Goal: Transaction & Acquisition: Purchase product/service

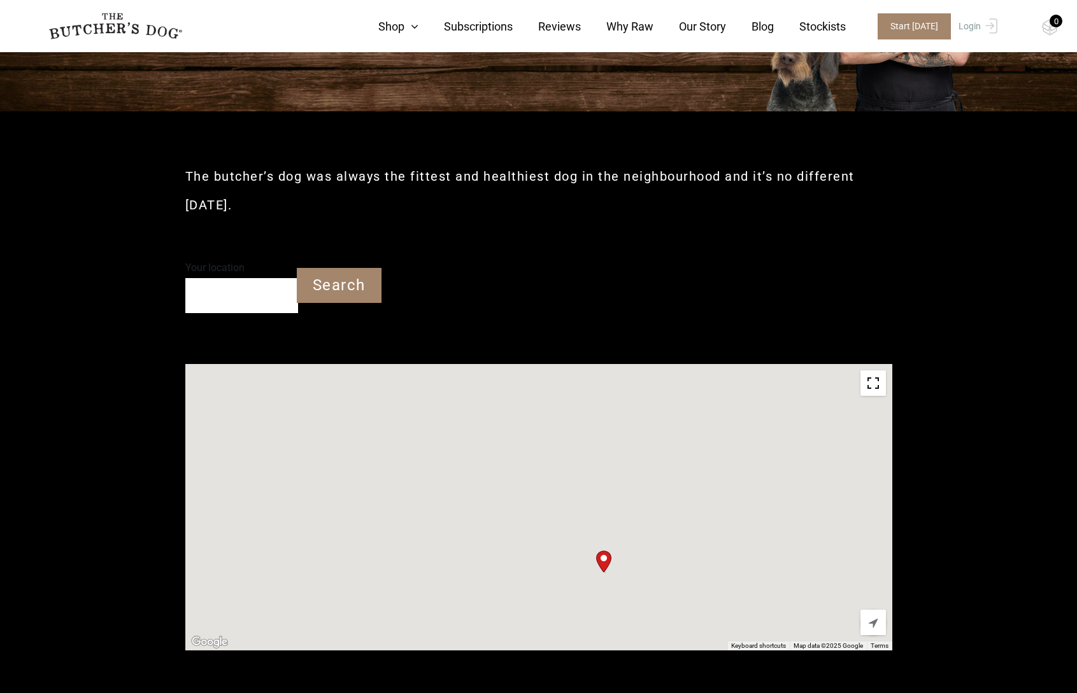
scroll to position [287, 0]
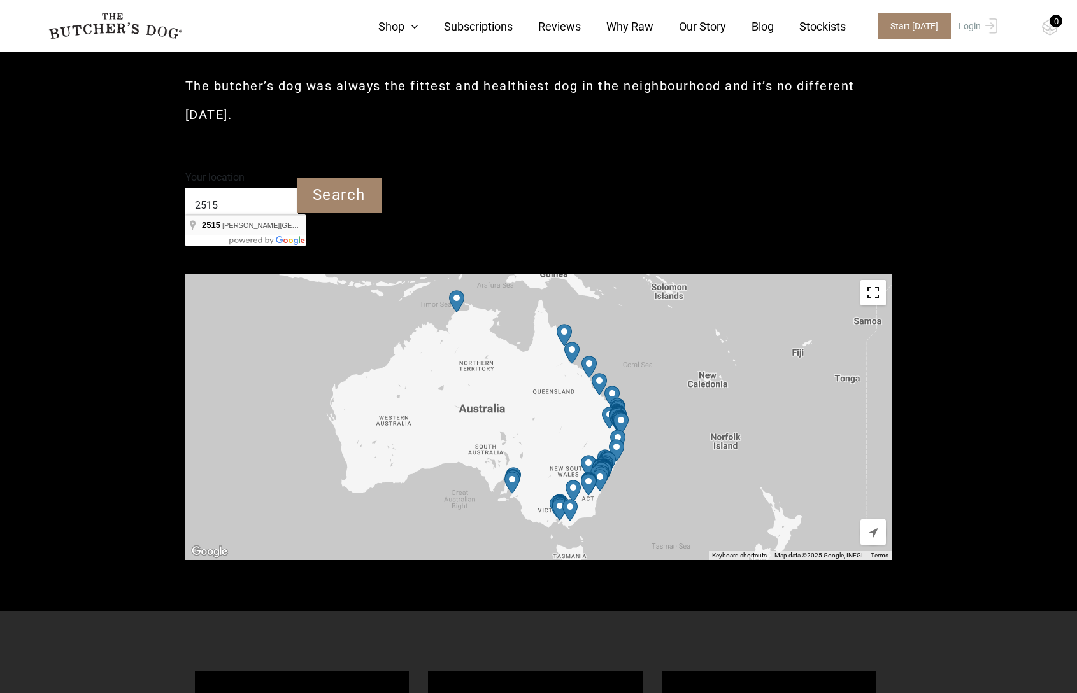
type input "[PERSON_NAME][GEOGRAPHIC_DATA] 2515"
click at [346, 189] on input "Search" at bounding box center [339, 195] width 85 height 35
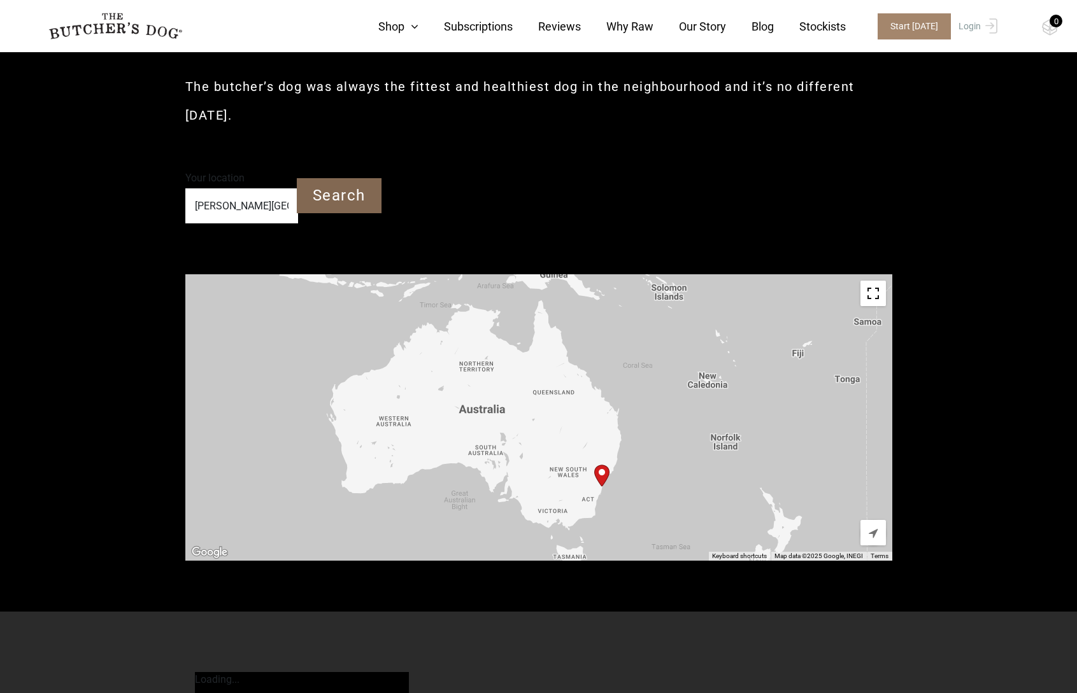
scroll to position [301, 0]
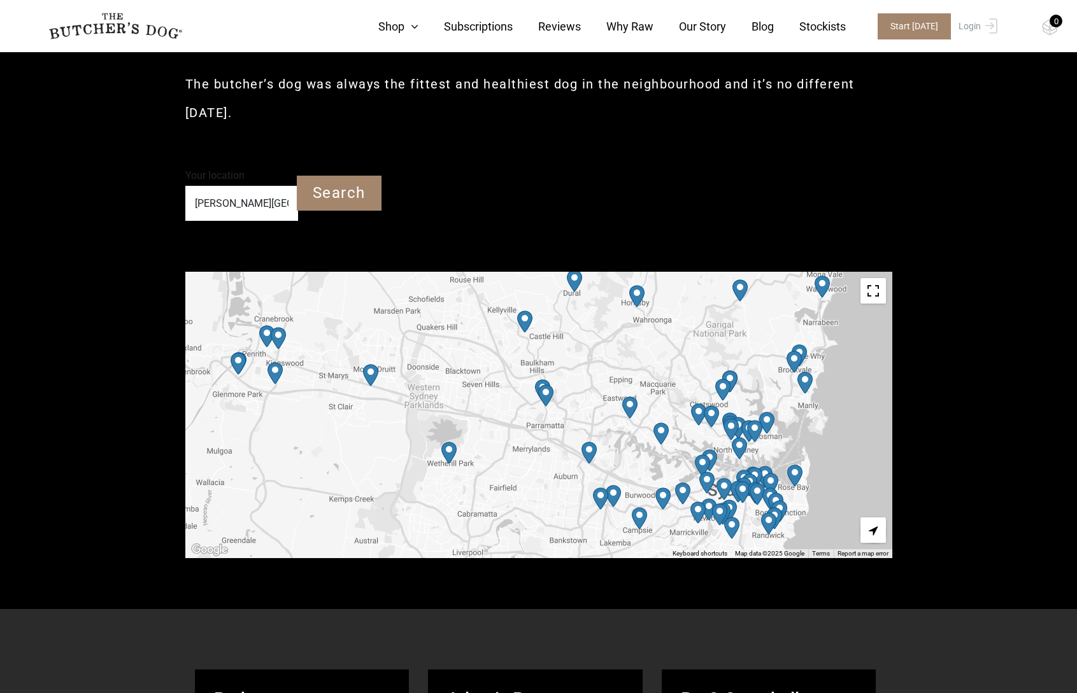
drag, startPoint x: 659, startPoint y: 429, endPoint x: 639, endPoint y: 397, distance: 38.0
click at [627, 335] on div at bounding box center [538, 415] width 707 height 287
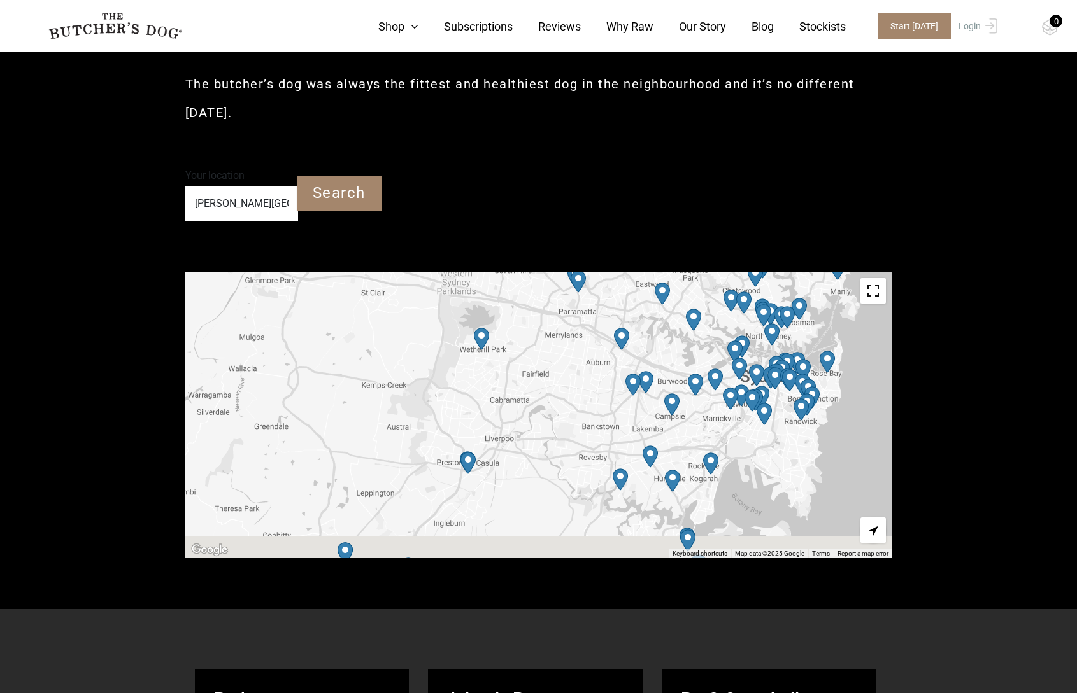
drag, startPoint x: 682, startPoint y: 451, endPoint x: 707, endPoint y: 348, distance: 106.7
click at [707, 348] on div at bounding box center [538, 415] width 707 height 287
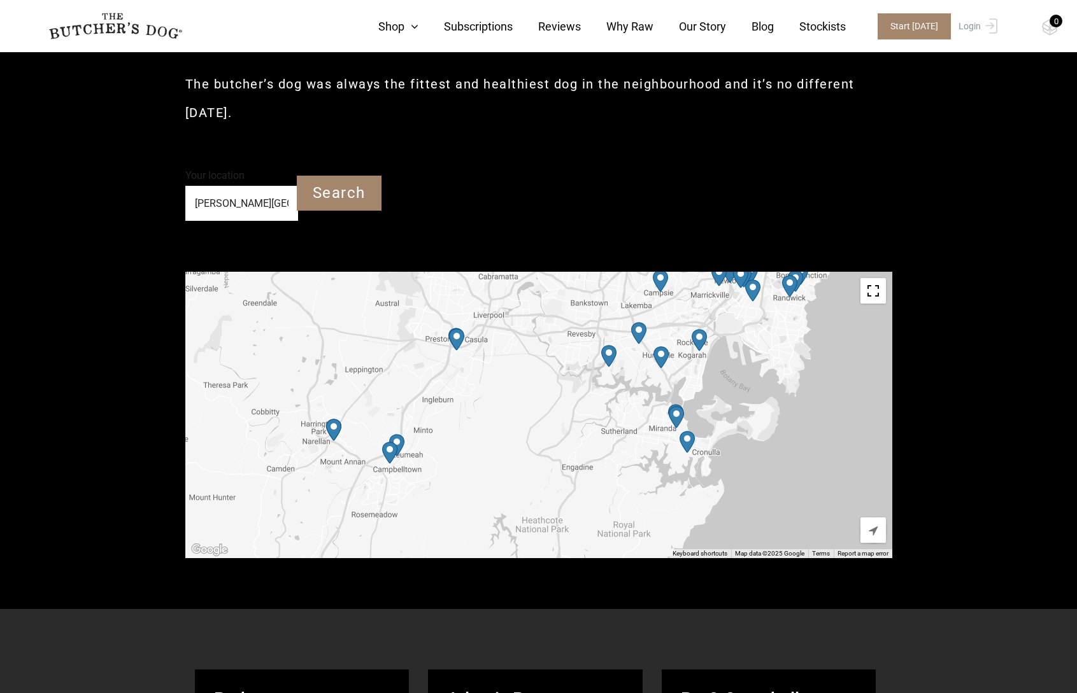
drag, startPoint x: 683, startPoint y: 432, endPoint x: 672, endPoint y: 340, distance: 93.0
click at [672, 337] on div at bounding box center [538, 415] width 707 height 287
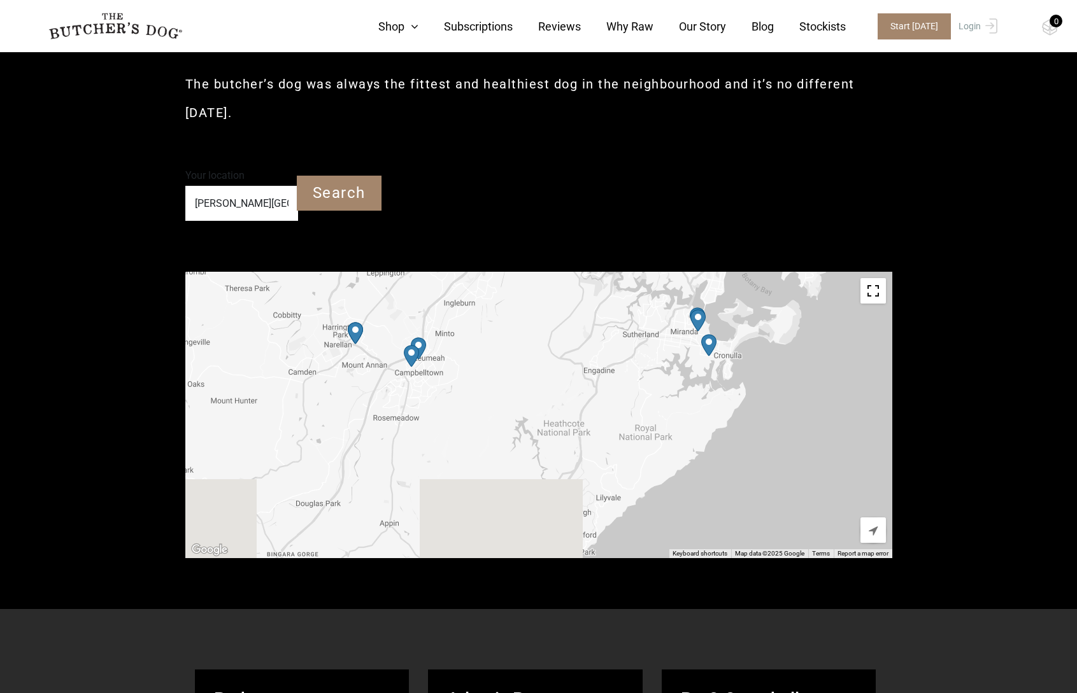
drag, startPoint x: 644, startPoint y: 439, endPoint x: 646, endPoint y: 405, distance: 34.5
click at [666, 342] on div at bounding box center [538, 415] width 707 height 287
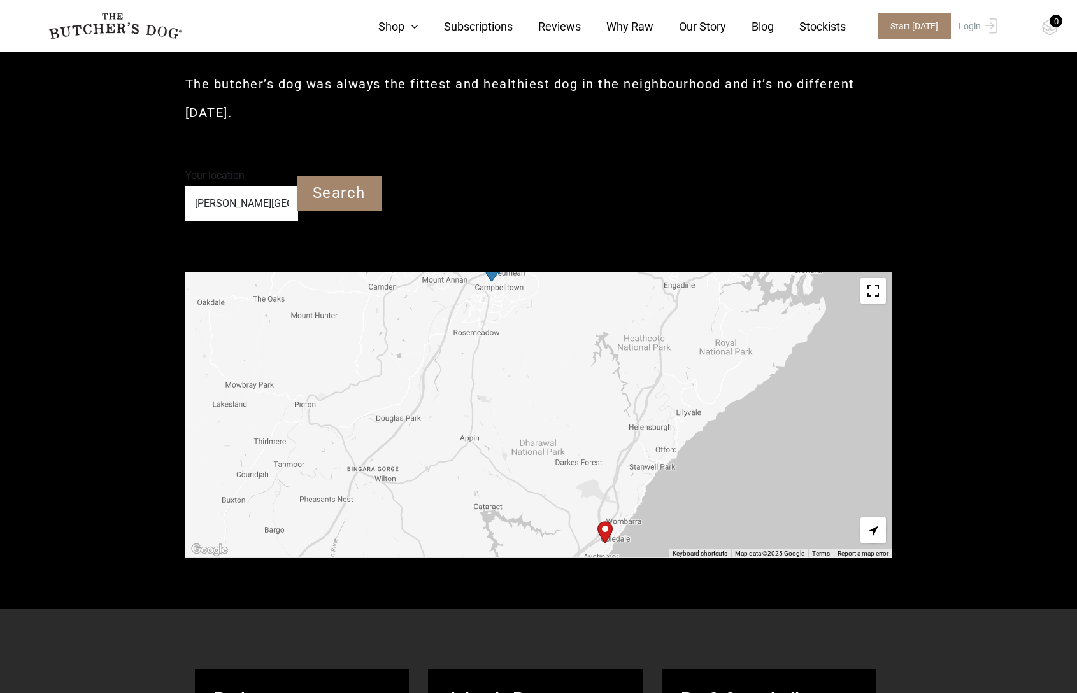
drag, startPoint x: 620, startPoint y: 416, endPoint x: 717, endPoint y: 316, distance: 138.7
click at [718, 315] on div at bounding box center [538, 415] width 707 height 287
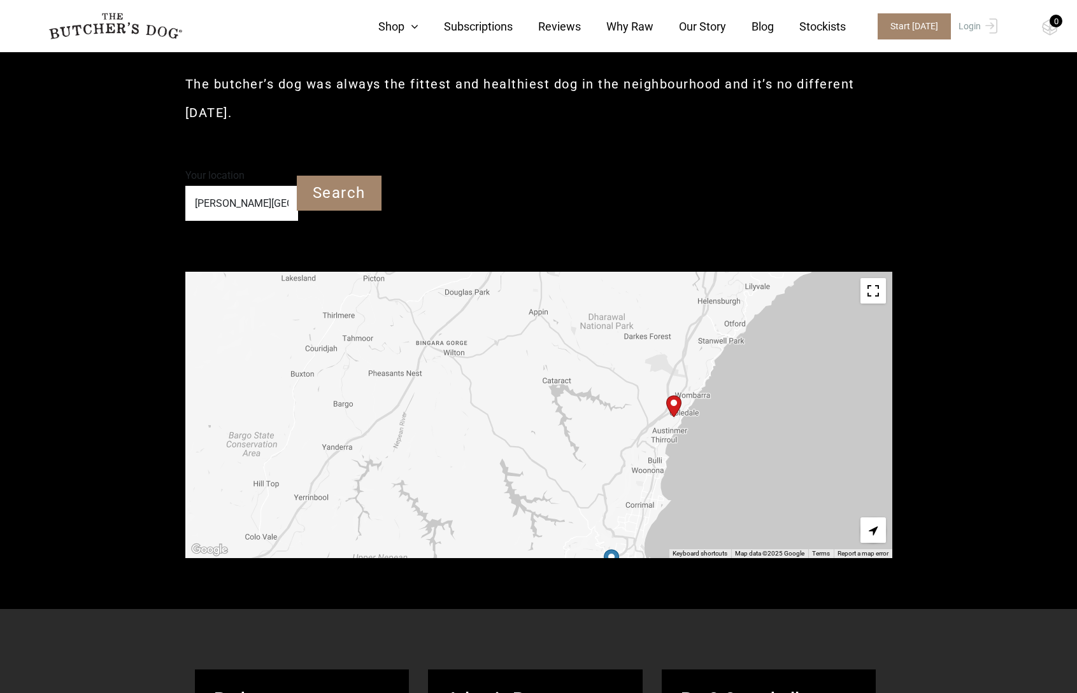
drag, startPoint x: 640, startPoint y: 427, endPoint x: 665, endPoint y: 375, distance: 57.5
click at [685, 322] on div at bounding box center [538, 415] width 707 height 287
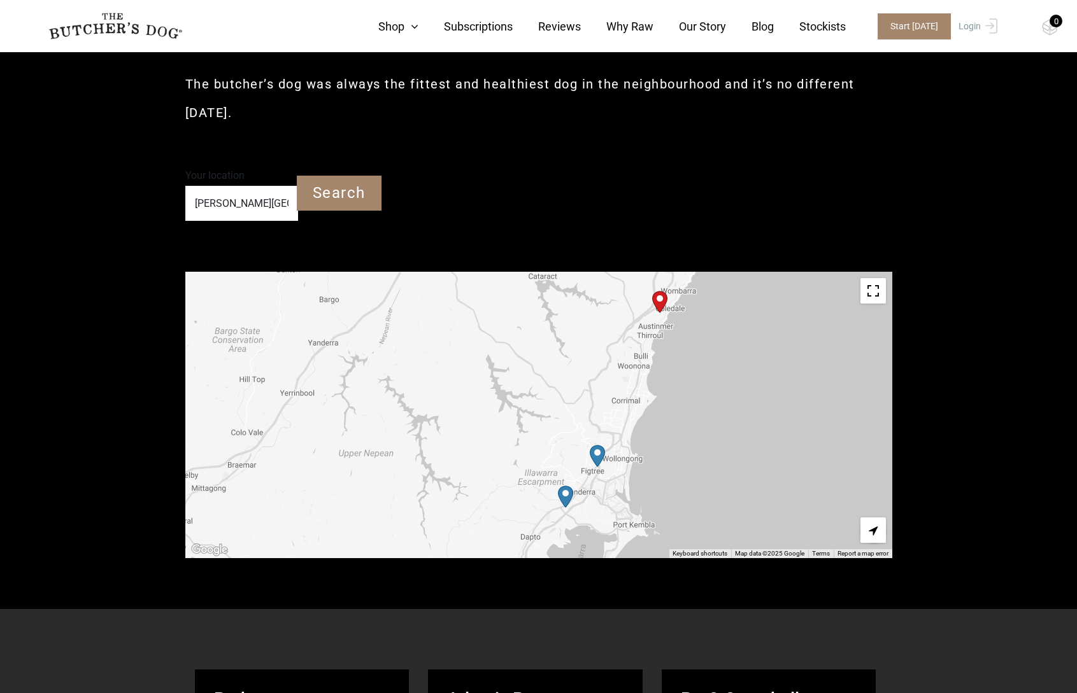
drag, startPoint x: 634, startPoint y: 380, endPoint x: 619, endPoint y: 336, distance: 46.3
click at [619, 336] on div at bounding box center [538, 415] width 707 height 287
click at [595, 446] on img "Petbarn – Wollongong" at bounding box center [597, 456] width 15 height 22
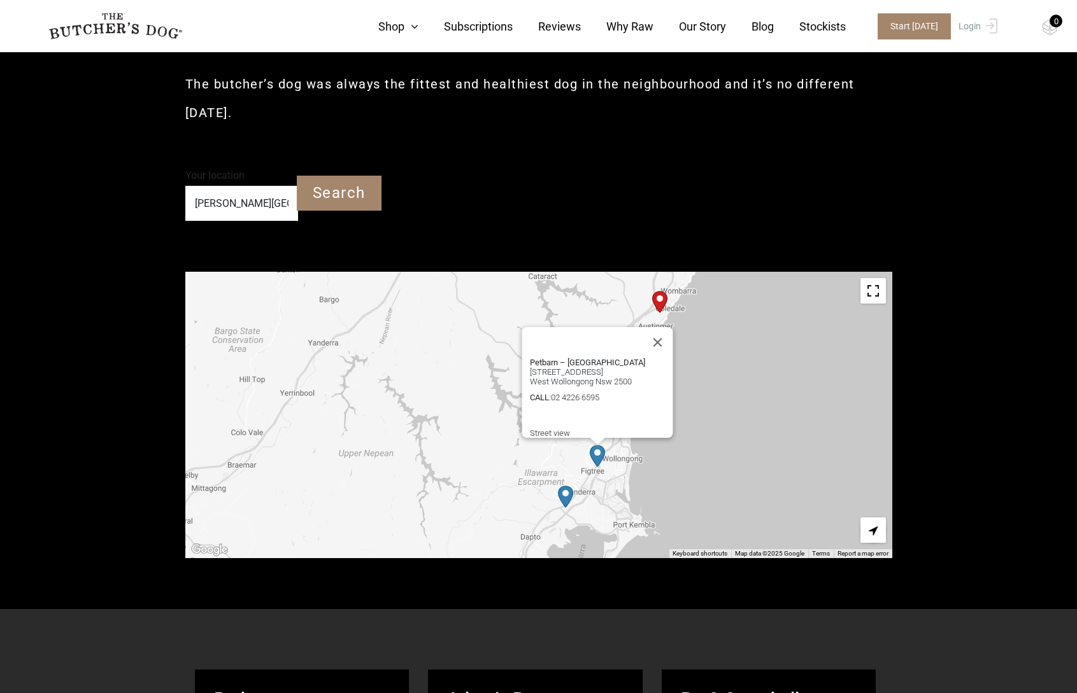
click at [662, 327] on button "Close" at bounding box center [657, 342] width 31 height 31
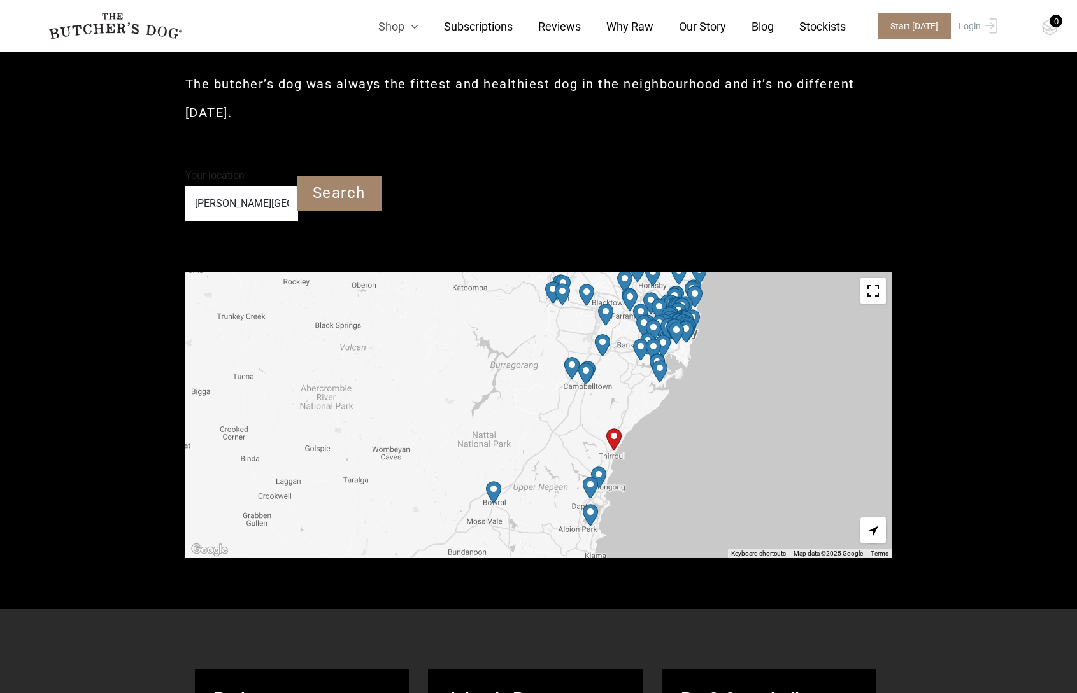
click at [398, 31] on link "Shop" at bounding box center [386, 26] width 66 height 17
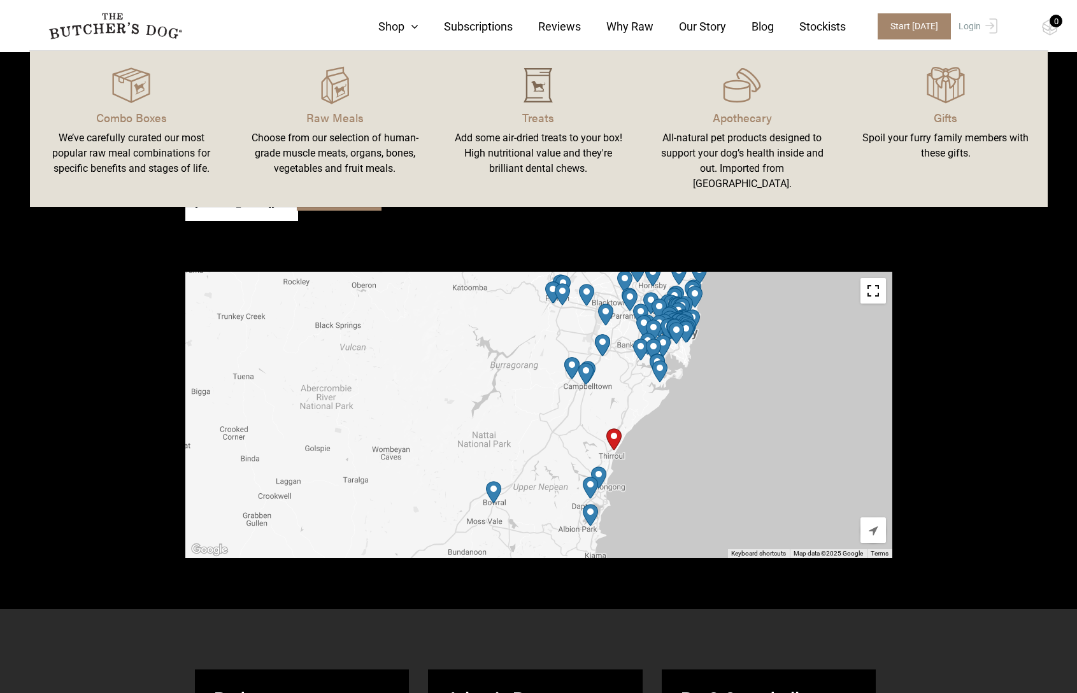
click at [537, 87] on img at bounding box center [538, 85] width 38 height 38
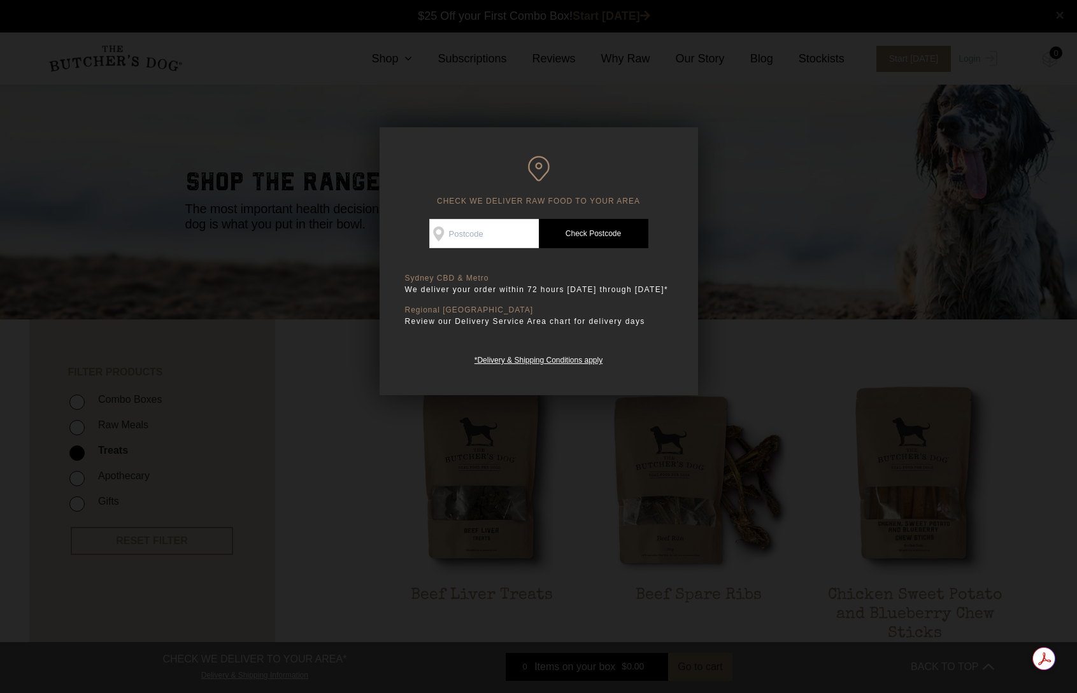
scroll to position [1, 0]
click at [471, 233] on input "Check Availability At" at bounding box center [484, 233] width 110 height 29
type input "2515"
click at [593, 234] on link "Check Postcode" at bounding box center [594, 233] width 110 height 29
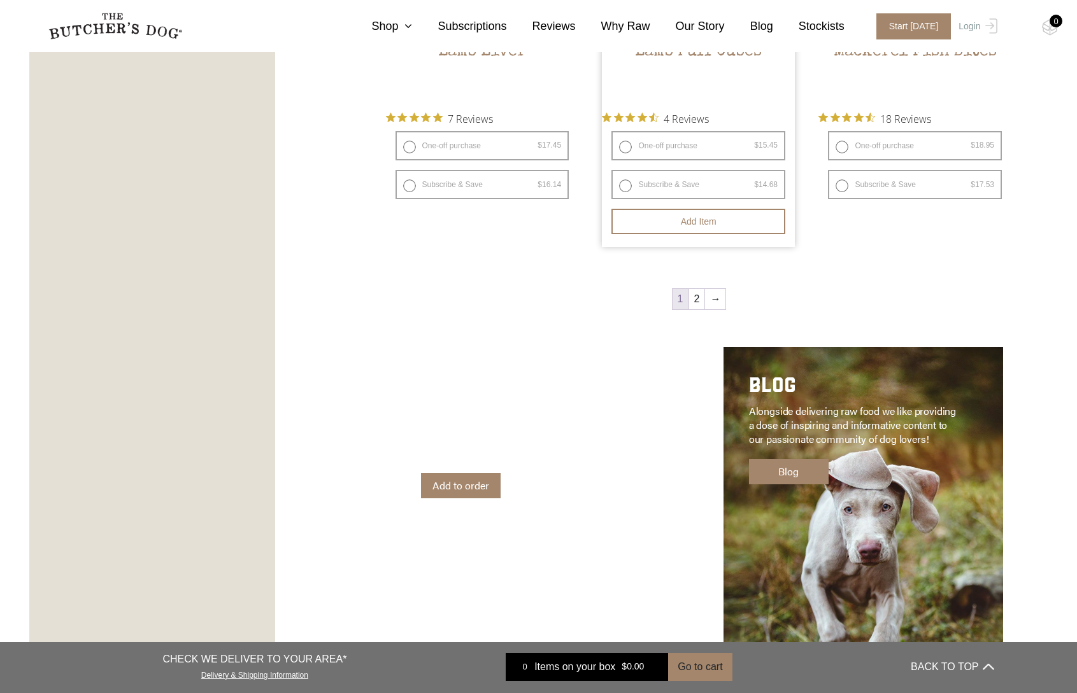
scroll to position [1782, 0]
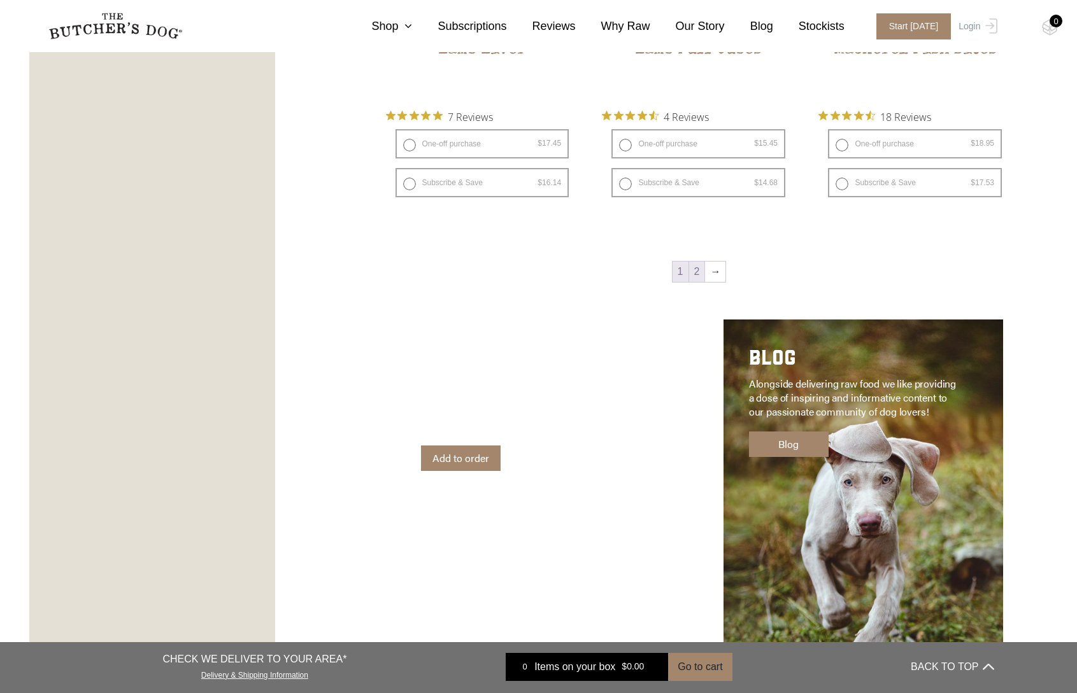
click at [695, 282] on link "2" at bounding box center [697, 272] width 16 height 20
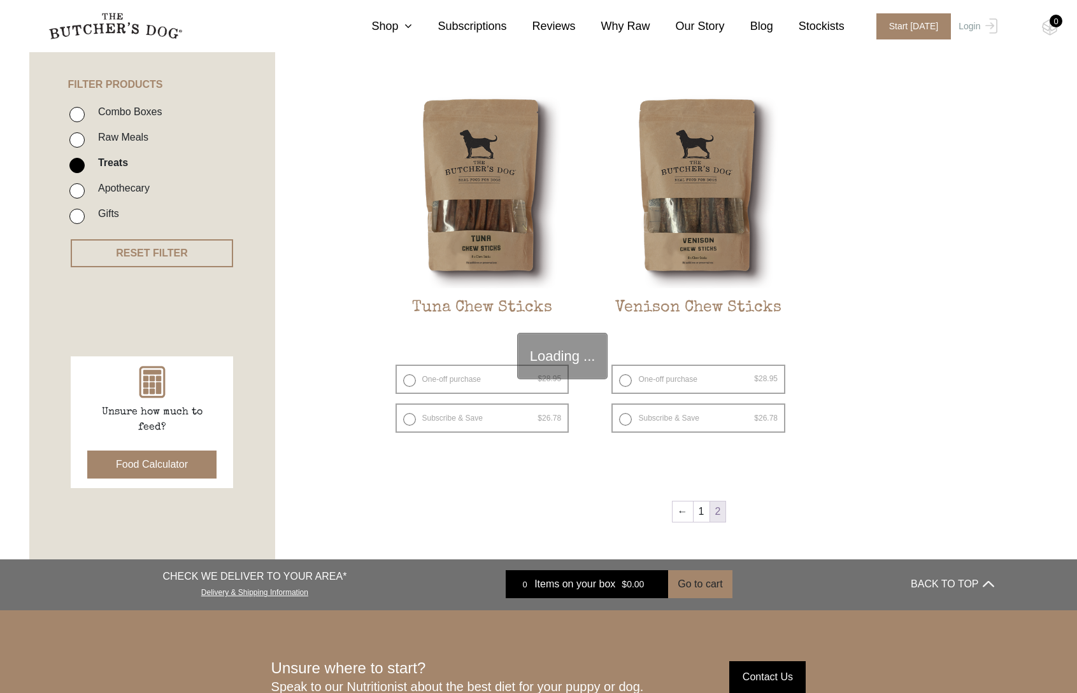
scroll to position [288, 0]
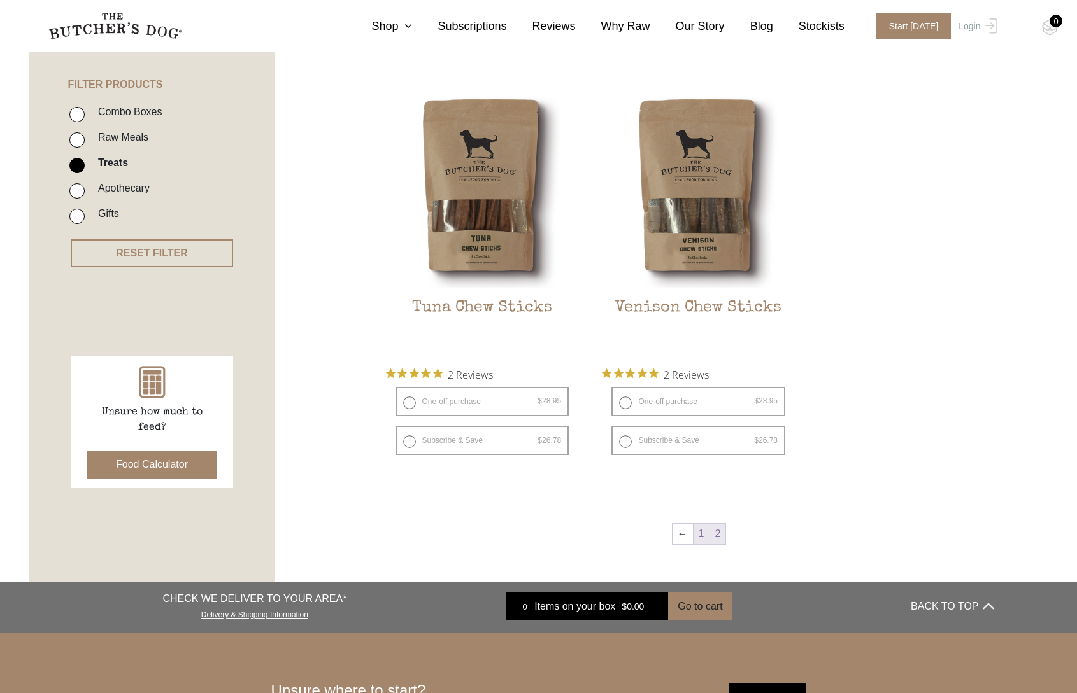
click at [699, 544] on link "1" at bounding box center [701, 534] width 16 height 20
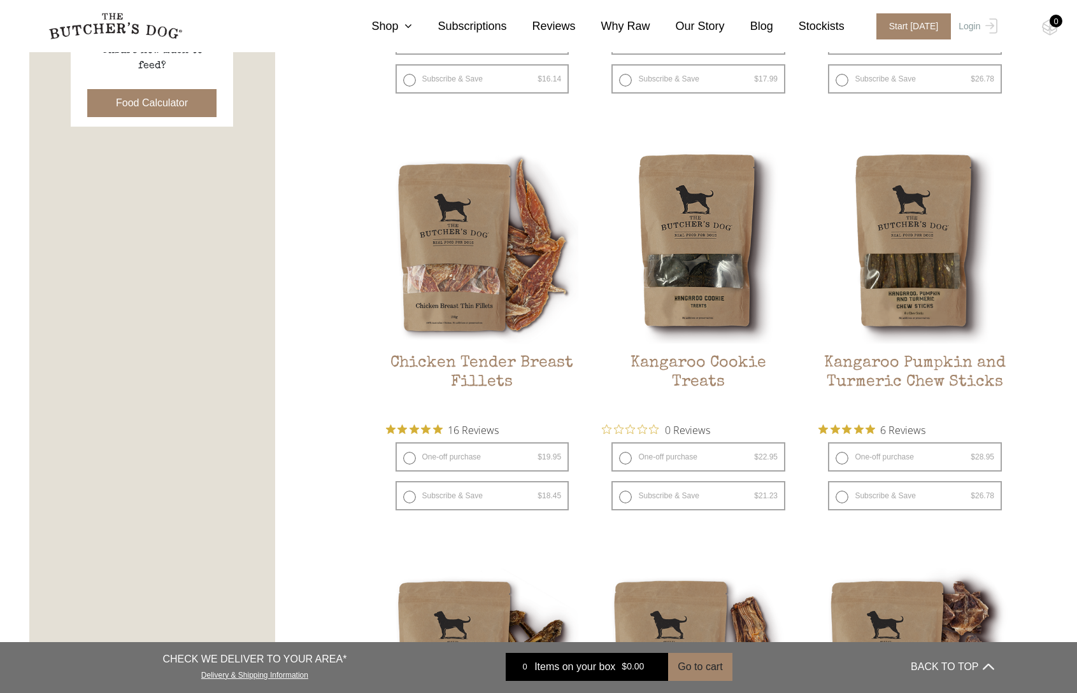
scroll to position [653, 0]
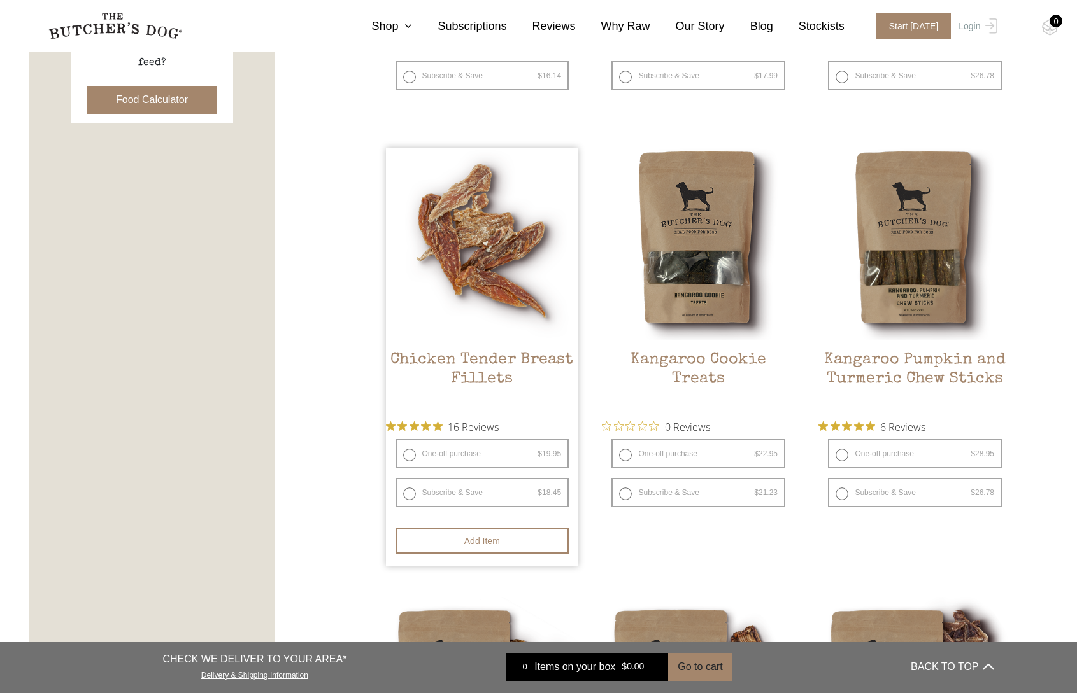
click at [441, 467] on label "One-off purchase $ 19.95 — or subscribe and save 7.5%" at bounding box center [482, 453] width 174 height 29
radio input "true"
click at [409, 469] on label "One-off purchase $ 19.95 — or subscribe and save 7.5%" at bounding box center [482, 453] width 174 height 29
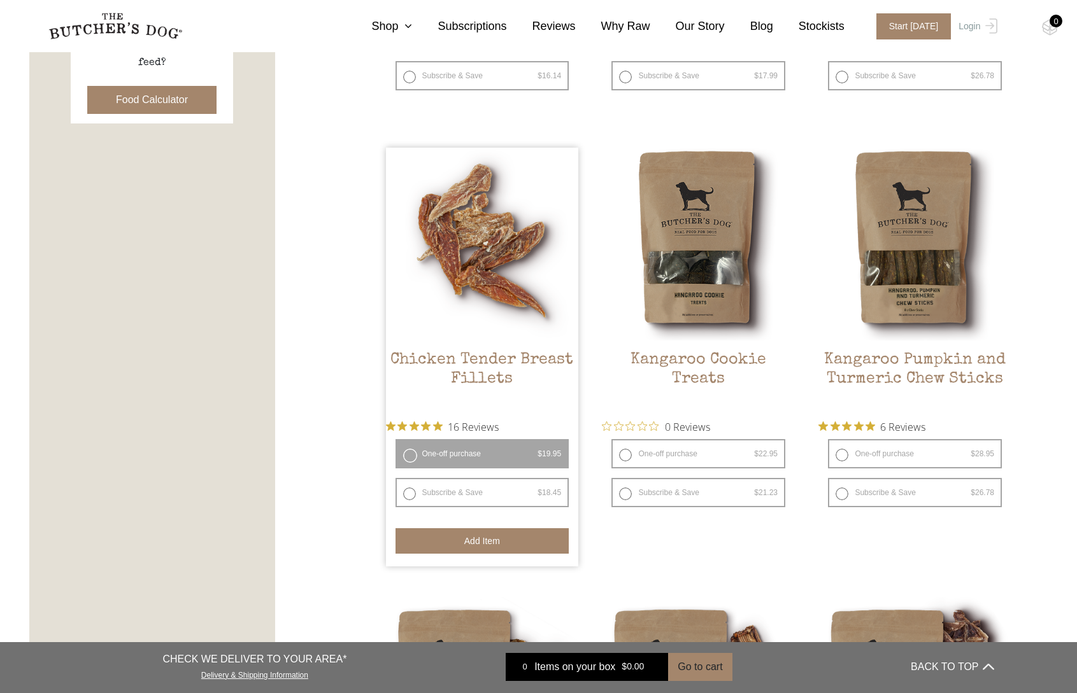
click at [502, 554] on button "Add item" at bounding box center [482, 541] width 174 height 25
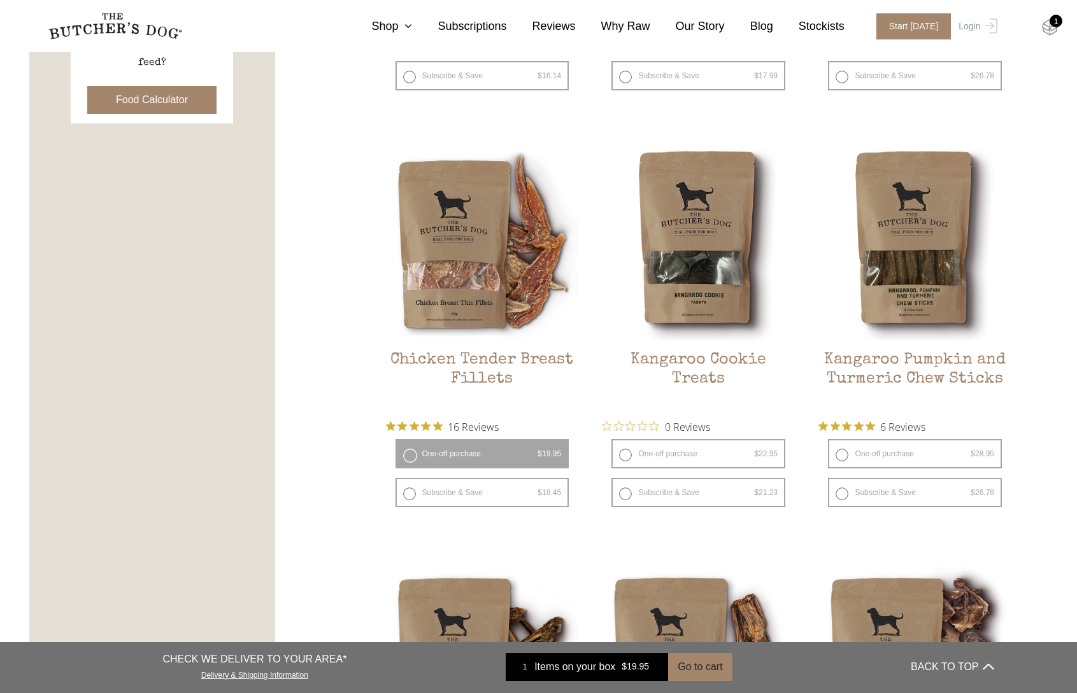
click at [1051, 26] on img at bounding box center [1050, 27] width 16 height 17
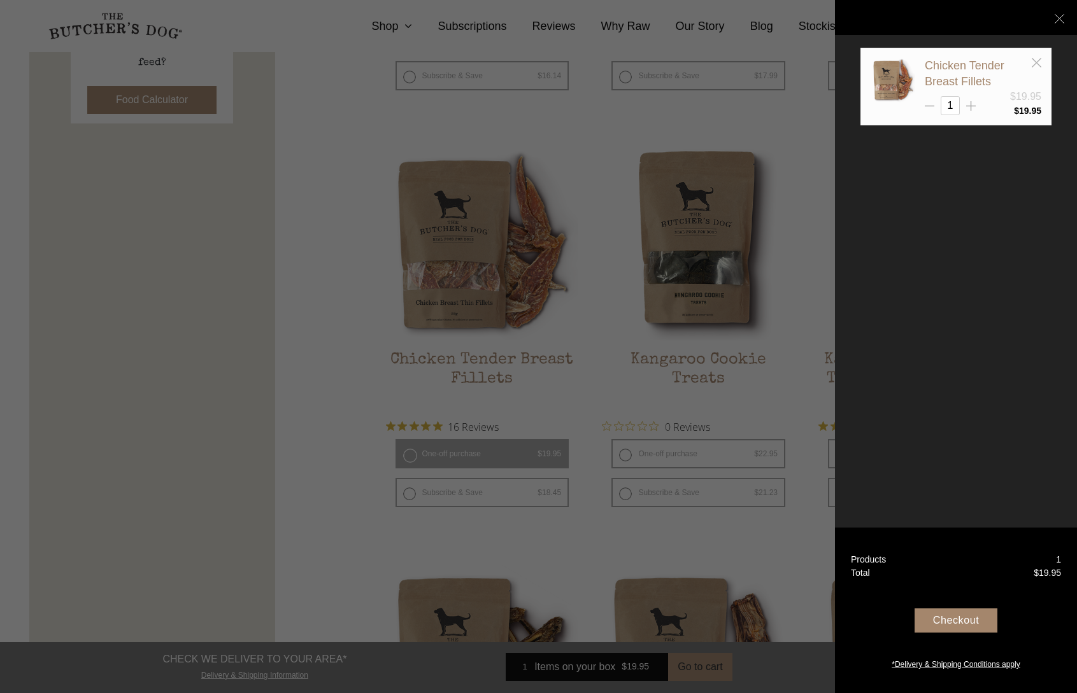
click at [974, 106] on line at bounding box center [971, 106] width 10 height 0
type input "2"
click at [961, 618] on div "Checkout" at bounding box center [955, 621] width 83 height 24
